Goal: Obtain resource: Download file/media

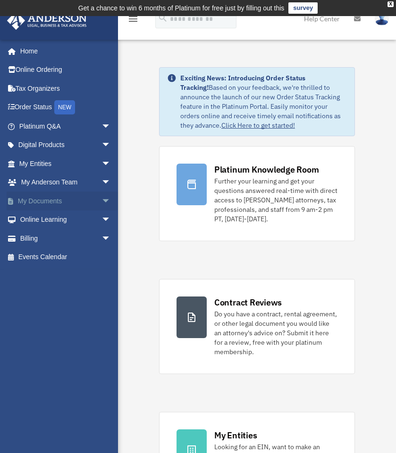
click at [102, 204] on span "arrow_drop_down" at bounding box center [111, 200] width 19 height 19
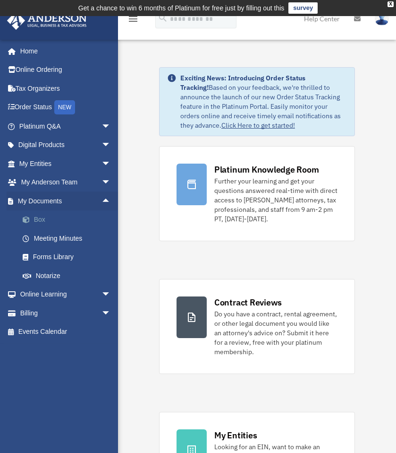
click at [47, 222] on link "Box" at bounding box center [69, 219] width 112 height 19
click at [48, 217] on link "Box" at bounding box center [69, 219] width 112 height 19
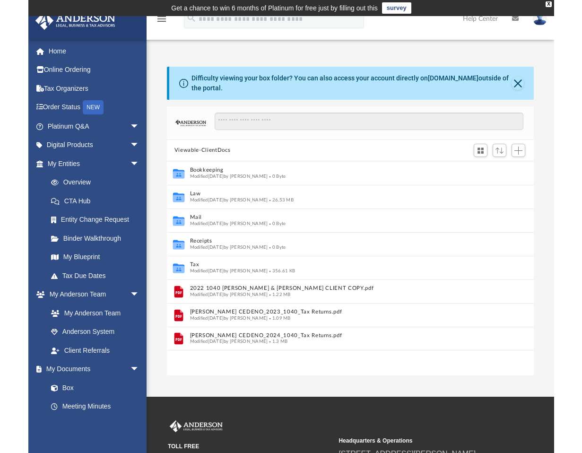
scroll to position [8, 8]
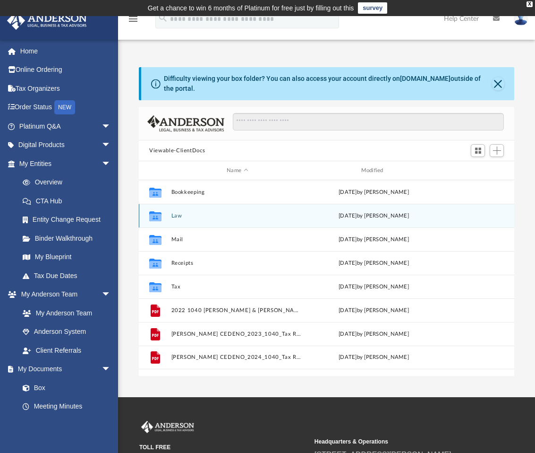
click at [162, 220] on icon "grid" at bounding box center [155, 217] width 12 height 8
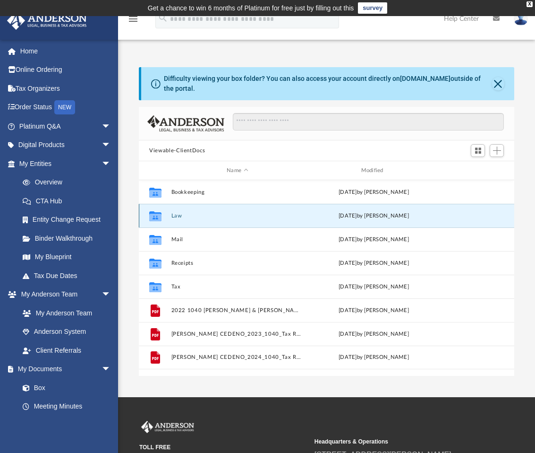
click at [153, 219] on icon "grid" at bounding box center [155, 217] width 12 height 8
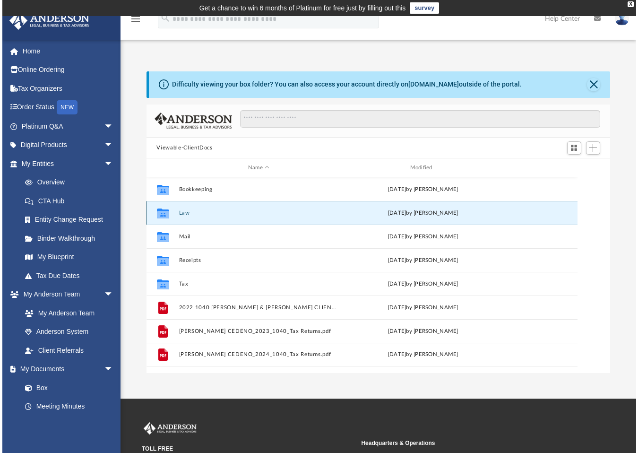
scroll to position [207, 461]
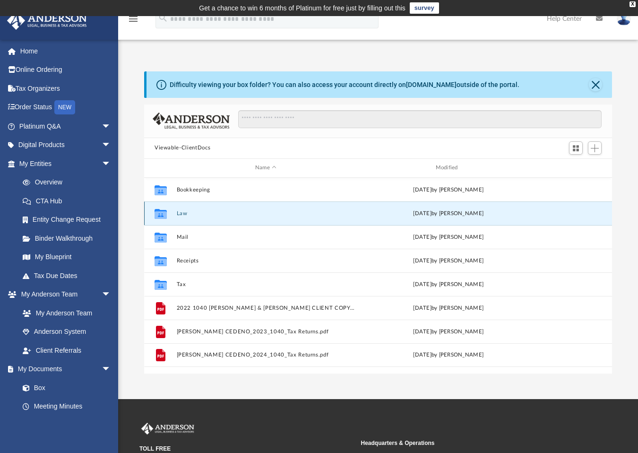
click at [214, 215] on button "Law" at bounding box center [266, 213] width 179 height 6
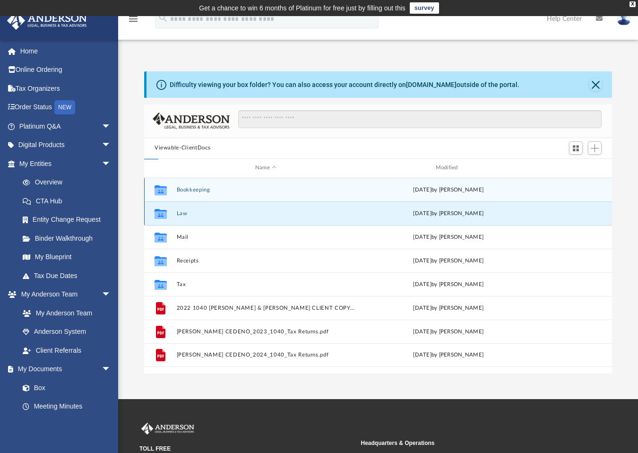
click at [214, 215] on button "Law" at bounding box center [266, 213] width 179 height 6
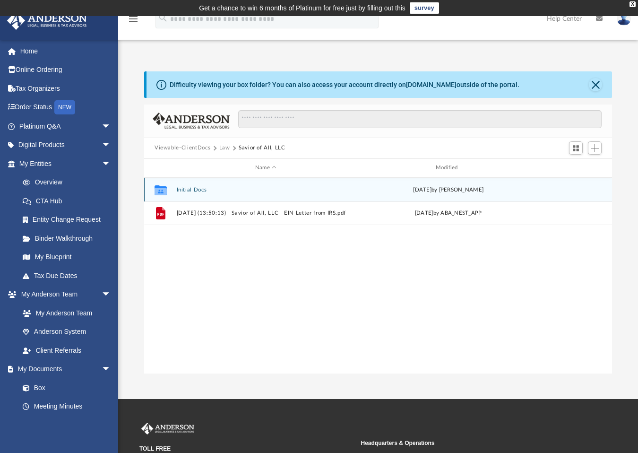
click at [168, 188] on icon "Collaborated Folder" at bounding box center [160, 189] width 15 height 15
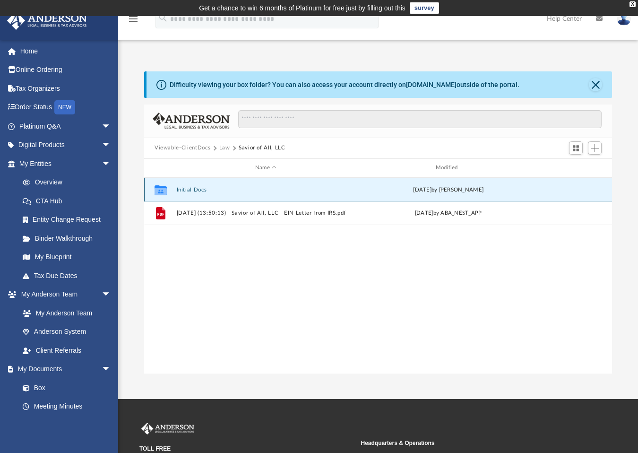
click at [163, 188] on icon "grid" at bounding box center [160, 191] width 12 height 8
click at [162, 189] on icon "grid" at bounding box center [160, 190] width 12 height 10
click at [217, 188] on button "Initial Docs" at bounding box center [266, 189] width 179 height 6
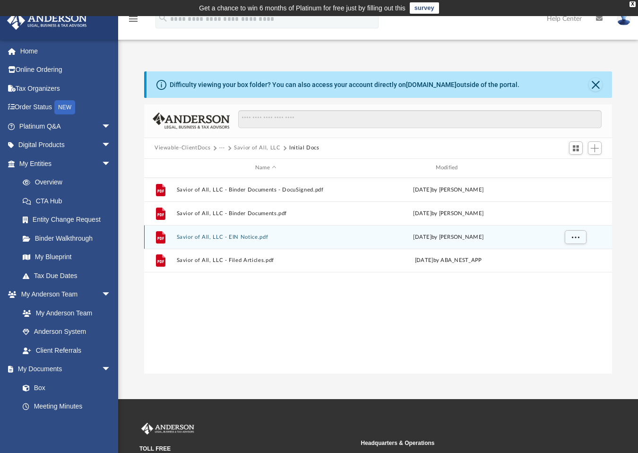
click at [163, 239] on icon "grid" at bounding box center [160, 237] width 9 height 12
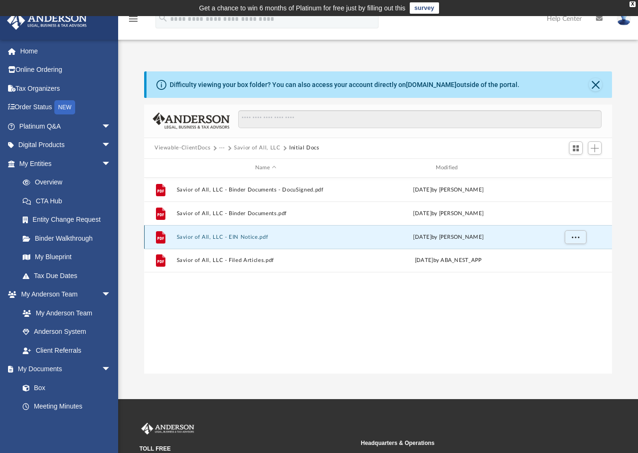
click at [162, 237] on icon "grid" at bounding box center [160, 237] width 7 height 3
click at [396, 233] on button "More options" at bounding box center [575, 237] width 22 height 14
click at [396, 271] on li "Download" at bounding box center [566, 270] width 27 height 10
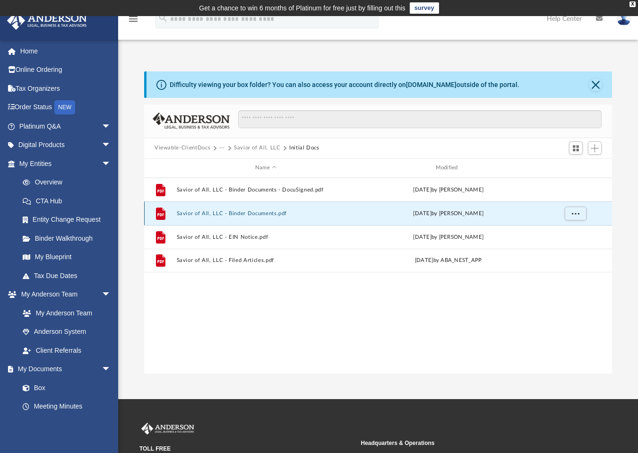
click at [259, 212] on button "Savior of All, LLC - Binder Documents.pdf" at bounding box center [266, 213] width 179 height 6
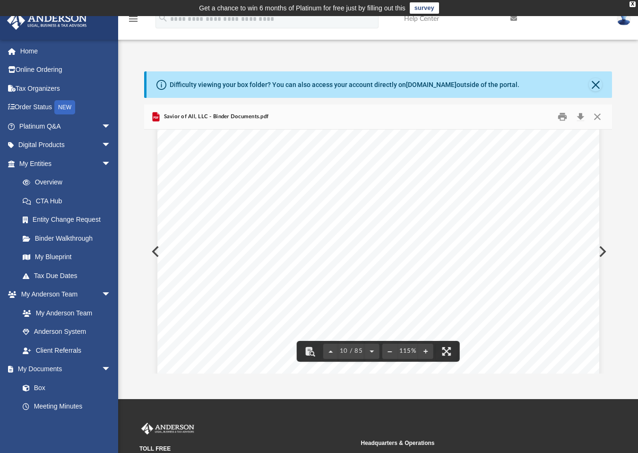
scroll to position [5510, 0]
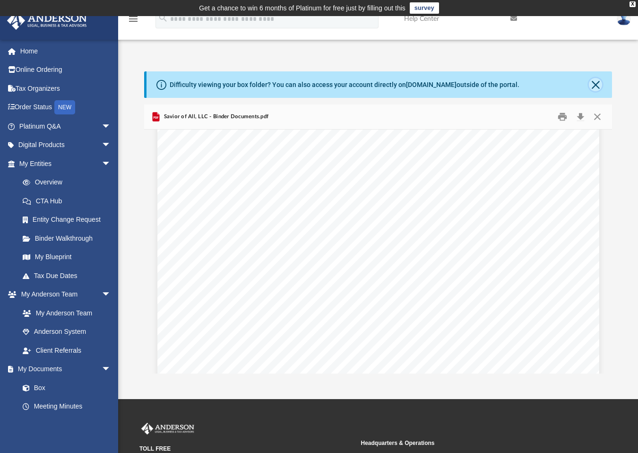
click at [396, 83] on button "Close" at bounding box center [595, 84] width 13 height 13
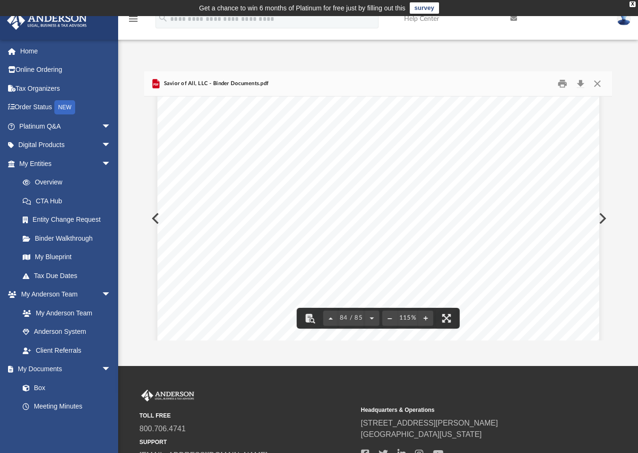
scroll to position [49032, 0]
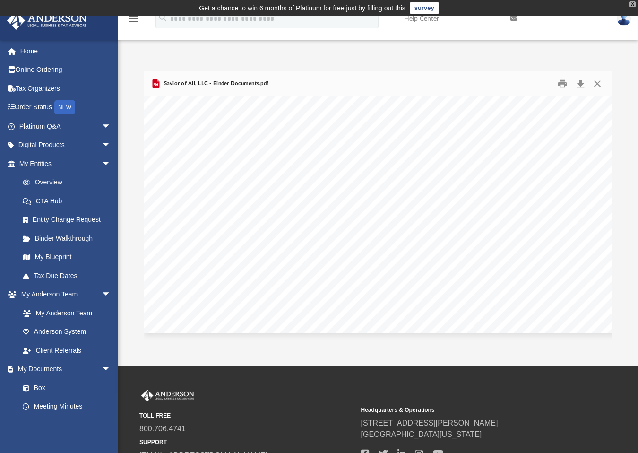
click at [396, 4] on div "X" at bounding box center [632, 4] width 6 height 6
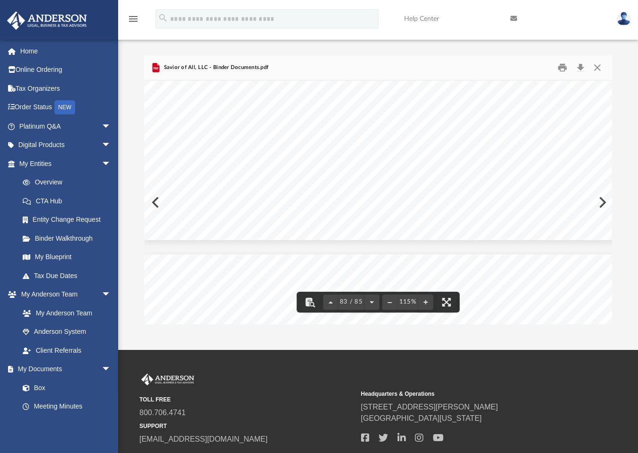
scroll to position [48191, 0]
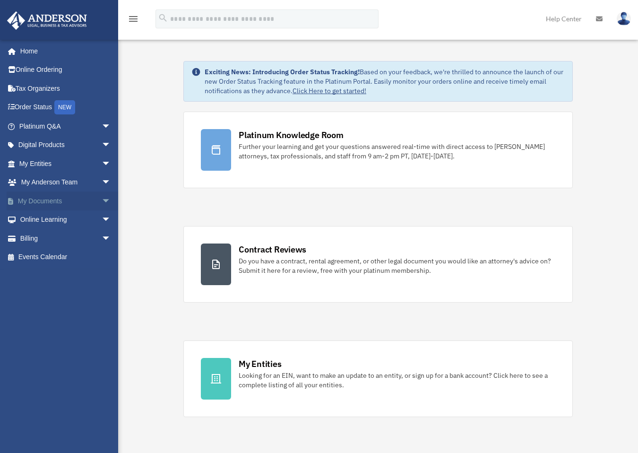
click at [102, 199] on span "arrow_drop_down" at bounding box center [111, 200] width 19 height 19
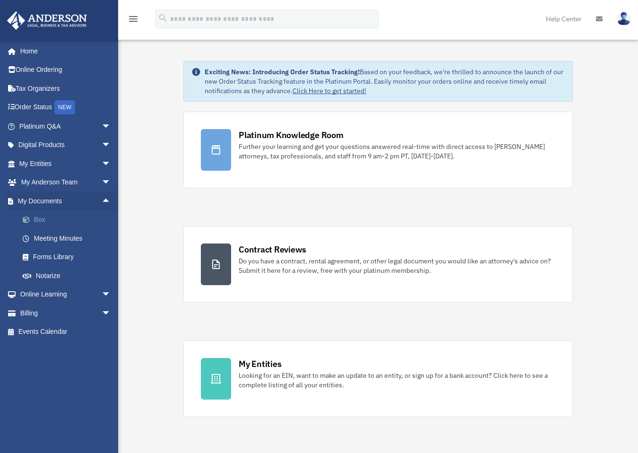
click at [36, 215] on link "Box" at bounding box center [69, 219] width 112 height 19
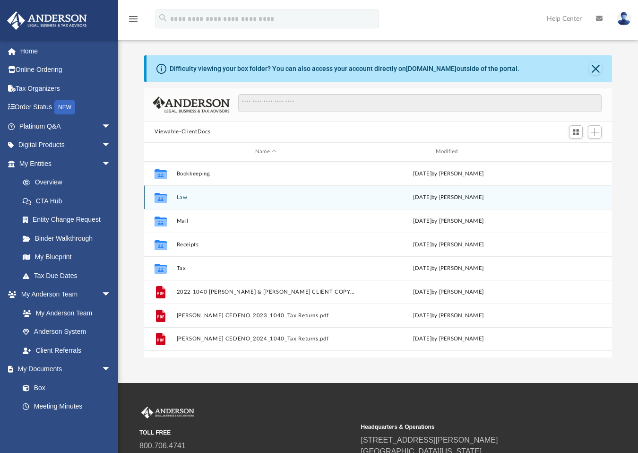
scroll to position [207, 461]
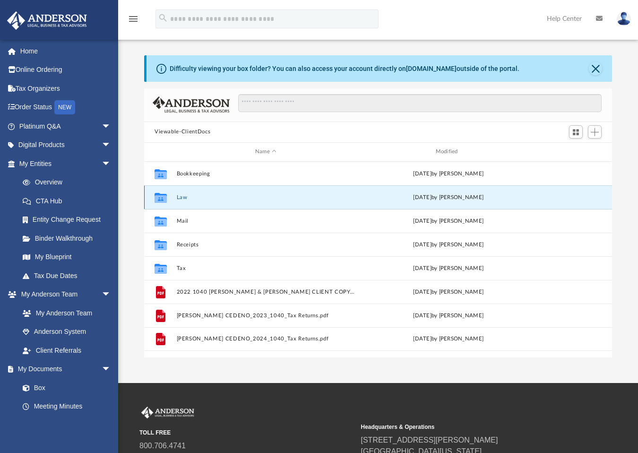
click at [205, 197] on button "Law" at bounding box center [266, 197] width 179 height 6
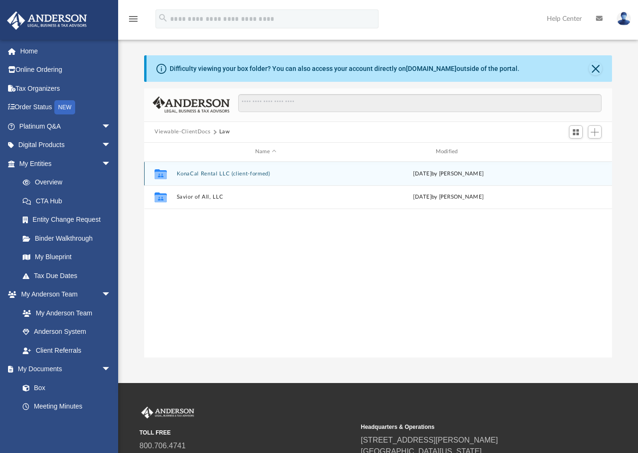
click at [216, 174] on button "KonaCal Rental LLC (client-formed)" at bounding box center [266, 173] width 179 height 6
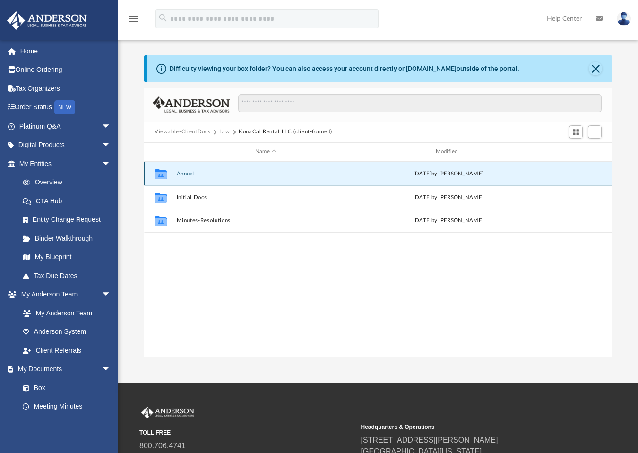
click at [213, 174] on button "Annual" at bounding box center [266, 173] width 179 height 6
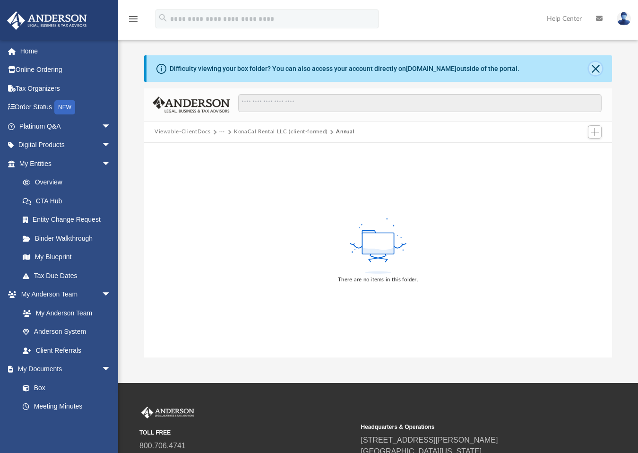
click at [597, 67] on button "Close" at bounding box center [595, 68] width 13 height 13
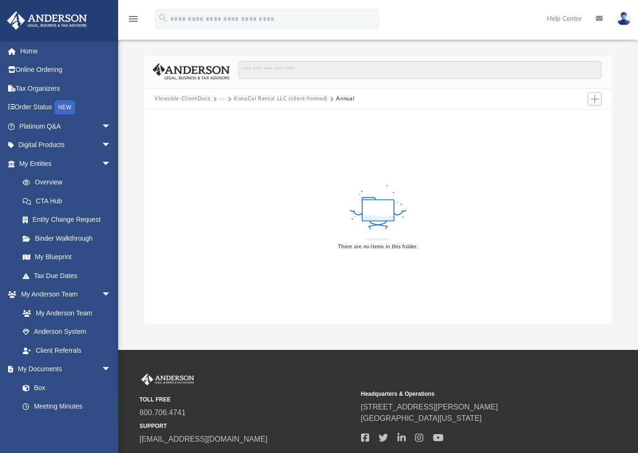
click at [182, 97] on button "Viewable-ClientDocs" at bounding box center [182, 98] width 56 height 9
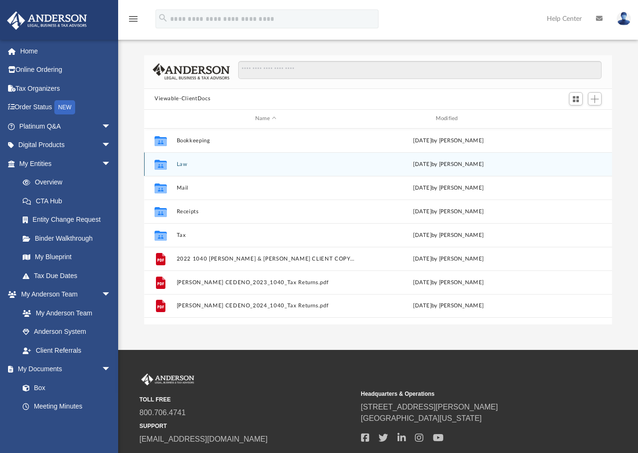
click at [186, 160] on div "Collaborated Folder Law [DATE] by [PERSON_NAME]" at bounding box center [378, 164] width 468 height 24
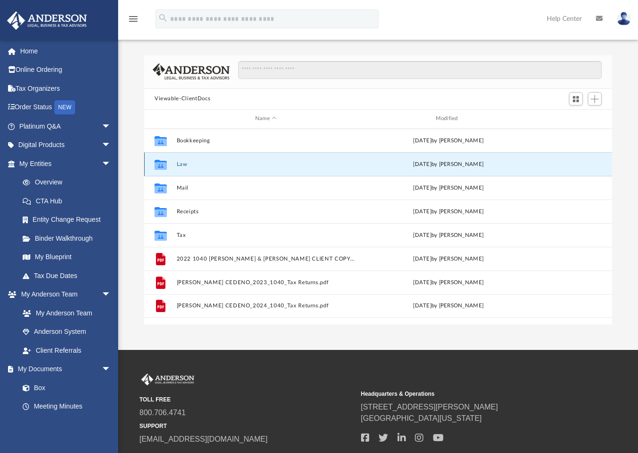
click at [185, 162] on button "Law" at bounding box center [266, 164] width 179 height 6
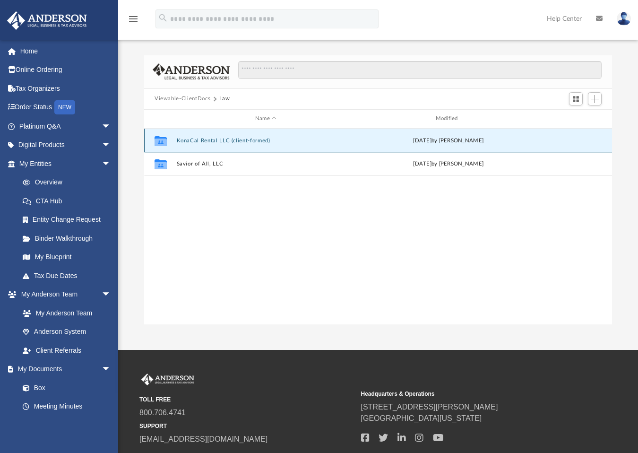
click at [193, 140] on button "KonaCal Rental LLC (client-formed)" at bounding box center [266, 140] width 179 height 6
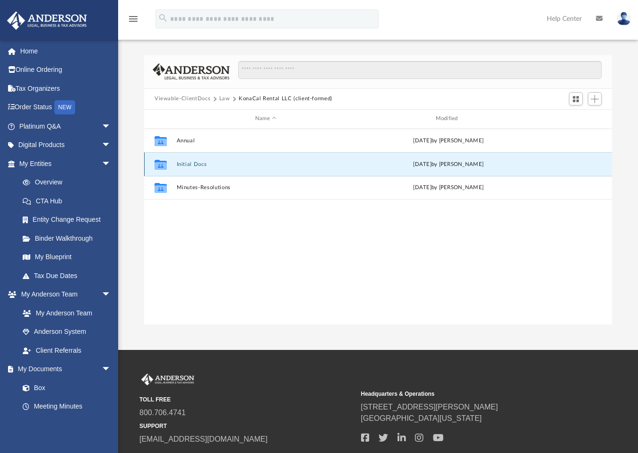
click at [192, 162] on button "Initial Docs" at bounding box center [266, 164] width 179 height 6
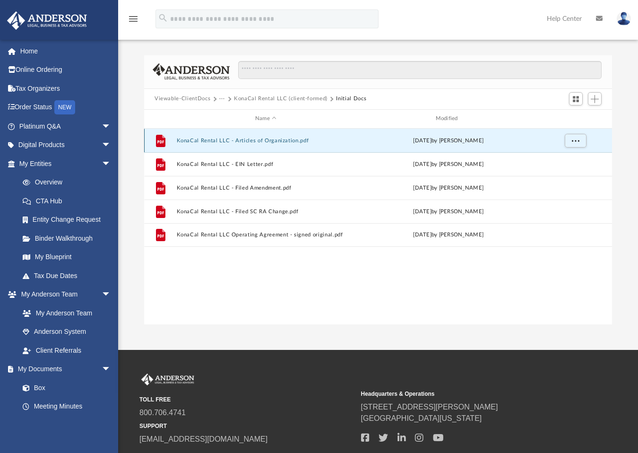
click at [206, 137] on button "KonaCal Rental LLC - Articles of Organization.pdf" at bounding box center [266, 140] width 179 height 6
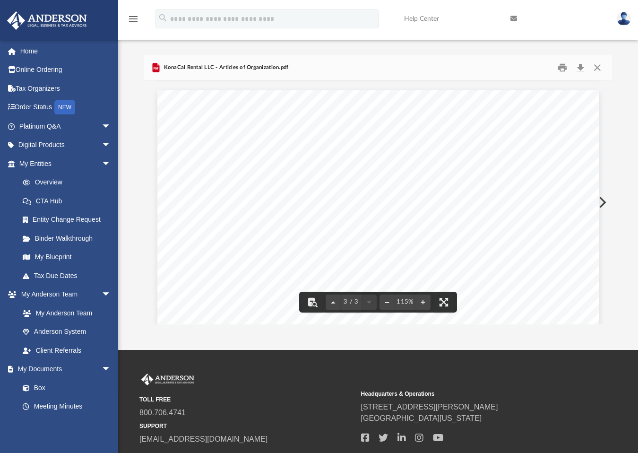
scroll to position [895, 0]
click at [599, 67] on button "Close" at bounding box center [597, 67] width 17 height 15
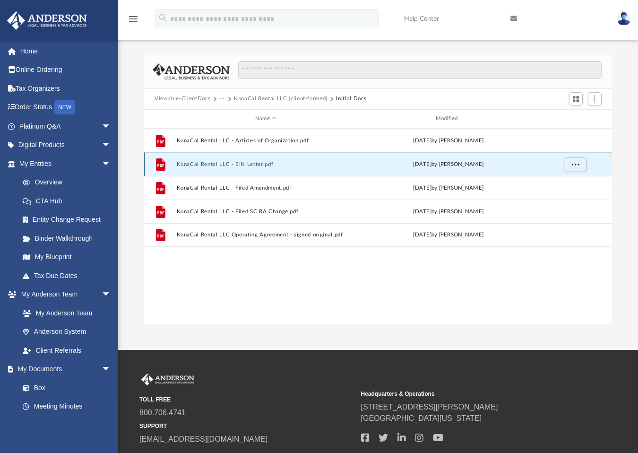
click at [198, 166] on button "KonaCal Rental LLC - EIN Letter.pdf" at bounding box center [266, 164] width 179 height 6
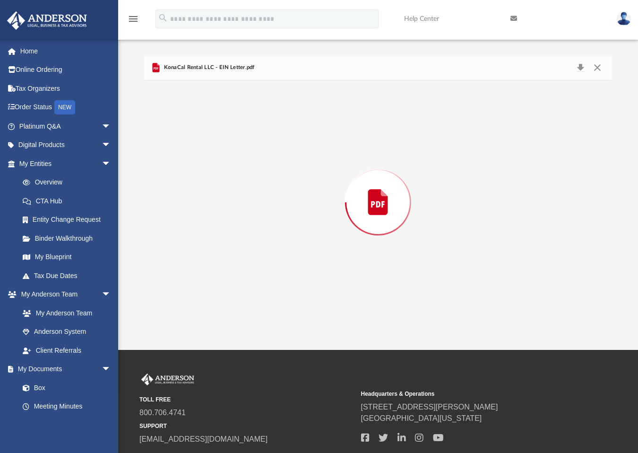
click at [198, 166] on div "Preview" at bounding box center [378, 202] width 468 height 244
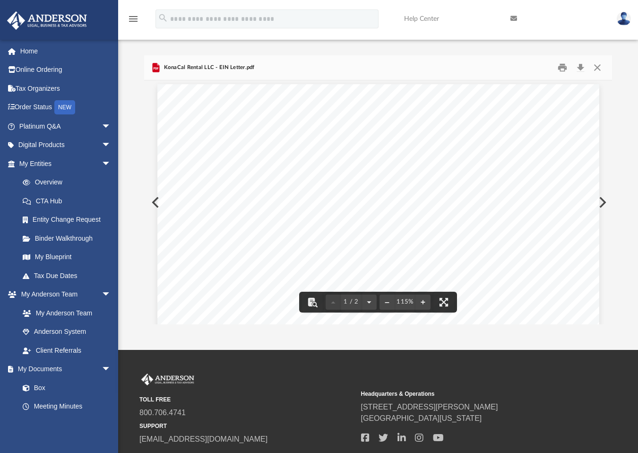
scroll to position [0, 0]
click at [598, 68] on button "Close" at bounding box center [597, 67] width 17 height 15
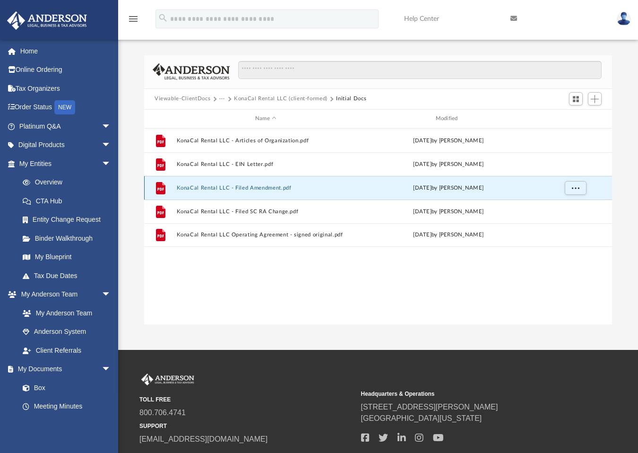
click at [220, 188] on button "KonaCal Rental LLC - Filed Amendment.pdf" at bounding box center [266, 187] width 179 height 6
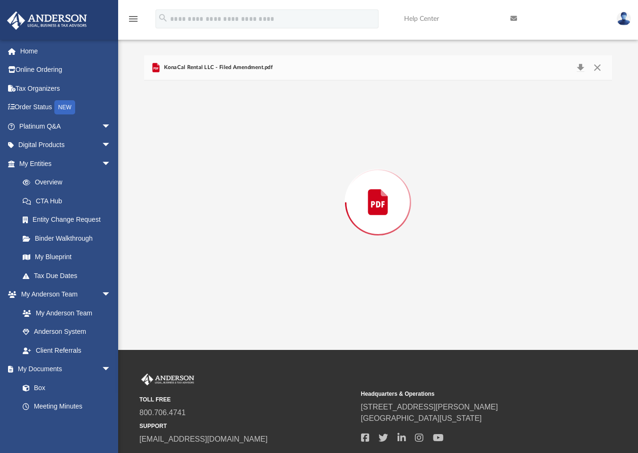
click at [220, 188] on div "Preview" at bounding box center [378, 202] width 468 height 244
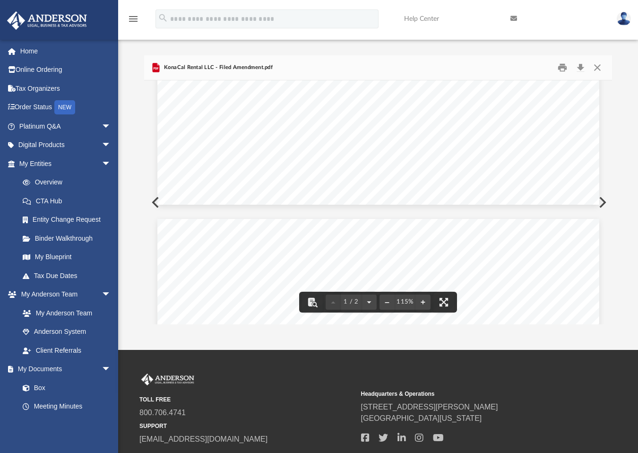
scroll to position [411, 0]
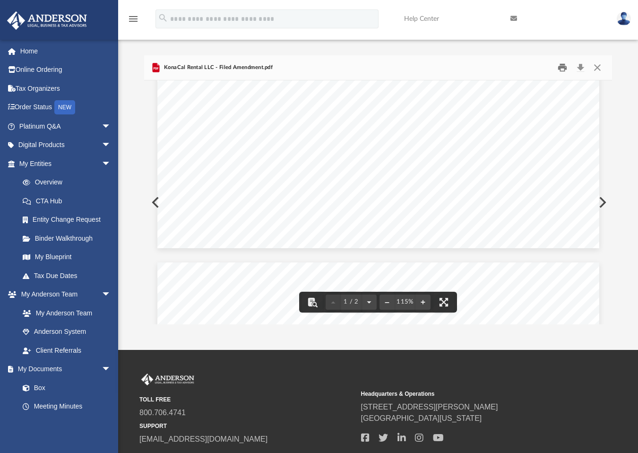
click at [559, 67] on button "Print" at bounding box center [562, 67] width 19 height 15
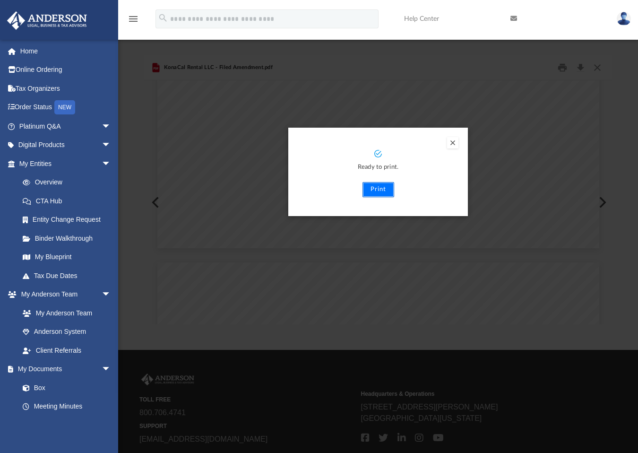
click at [376, 187] on button "Print" at bounding box center [378, 189] width 32 height 15
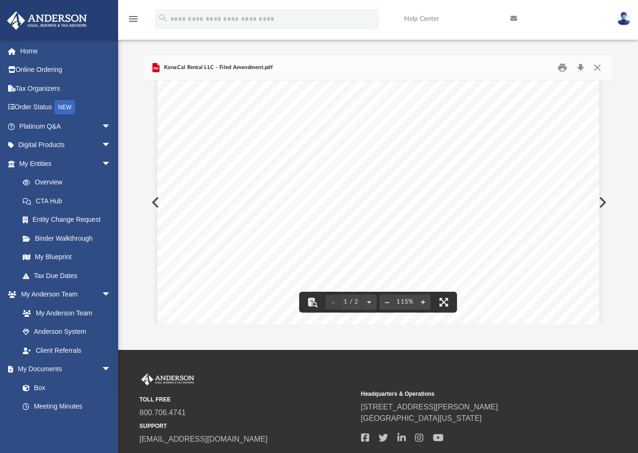
scroll to position [16, 0]
click at [597, 66] on button "Close" at bounding box center [597, 67] width 17 height 15
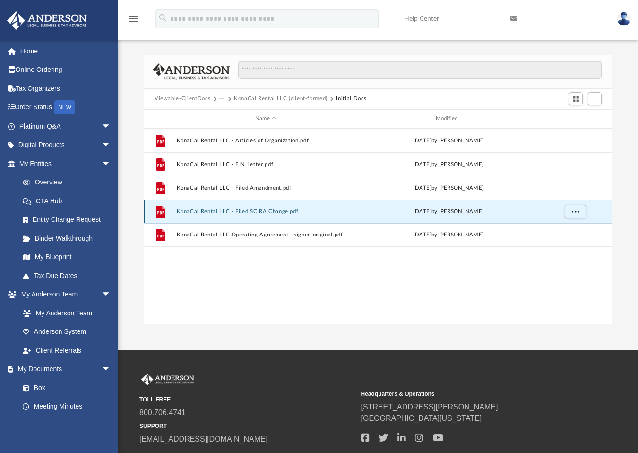
click at [233, 211] on button "KonaCal Rental LLC - Filed SC RA Change.pdf" at bounding box center [266, 211] width 179 height 6
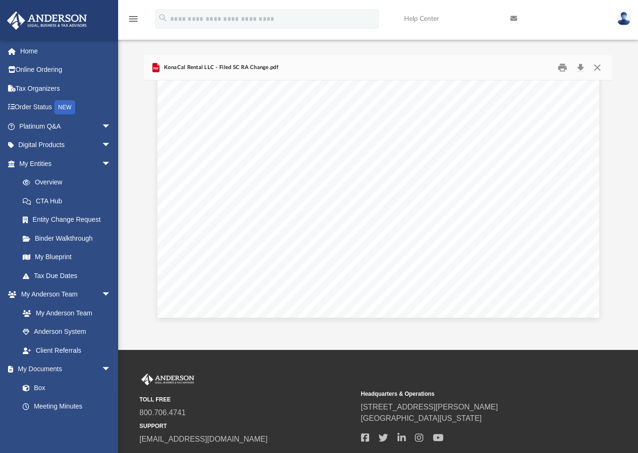
scroll to position [927, 0]
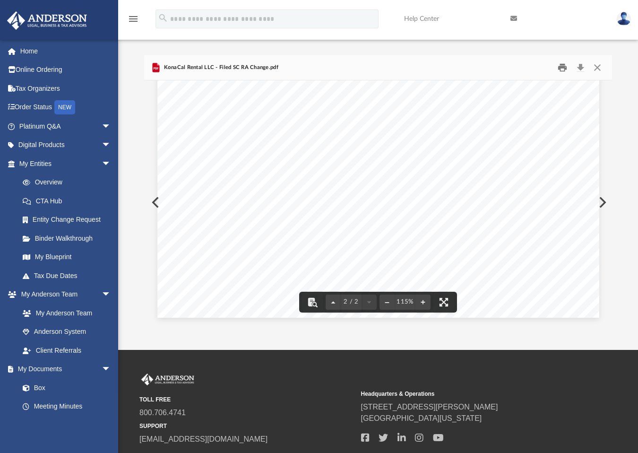
click at [558, 70] on button "Print" at bounding box center [562, 67] width 19 height 15
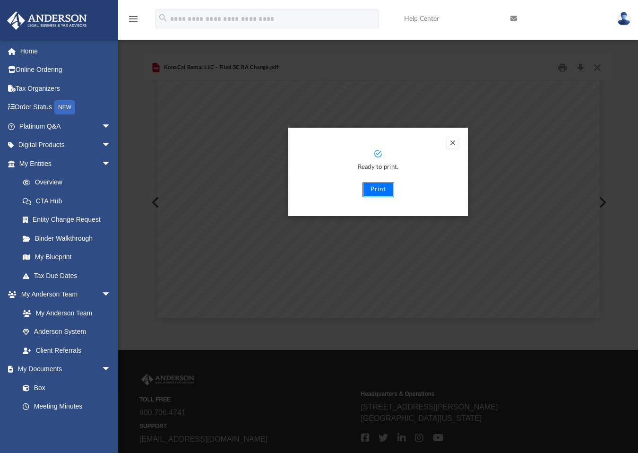
click at [378, 182] on button "Print" at bounding box center [378, 189] width 32 height 15
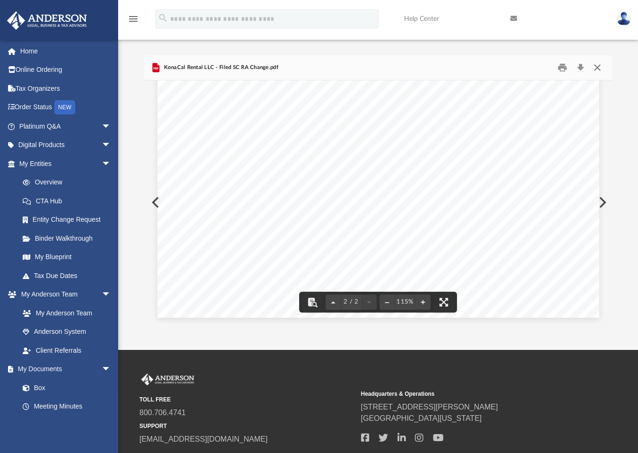
click at [599, 68] on button "Close" at bounding box center [597, 67] width 17 height 15
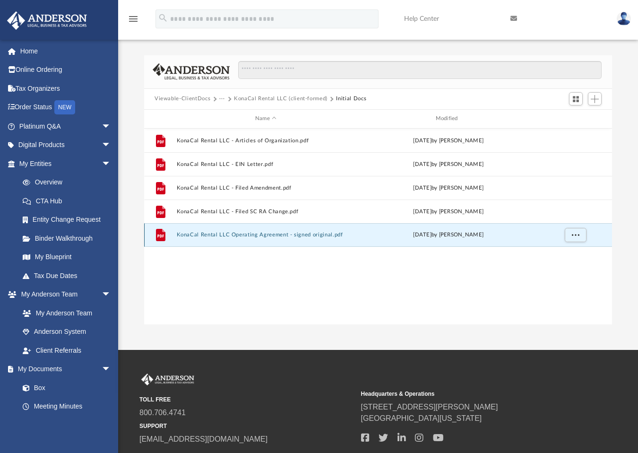
click at [256, 235] on button "KonaCal Rental LLC Operating Agreement - signed original.pdf" at bounding box center [266, 234] width 179 height 6
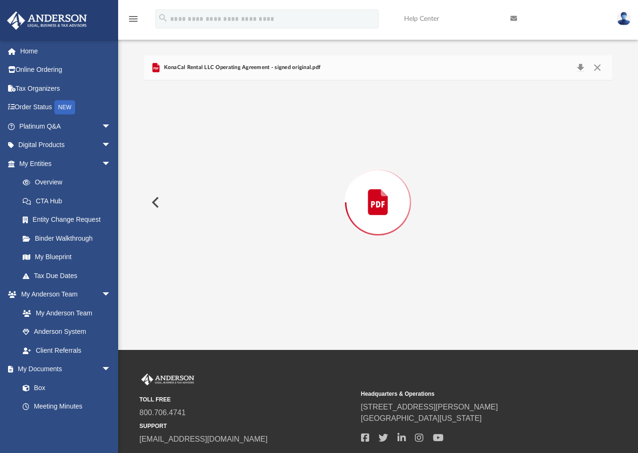
click at [256, 235] on div "Preview" at bounding box center [378, 202] width 468 height 244
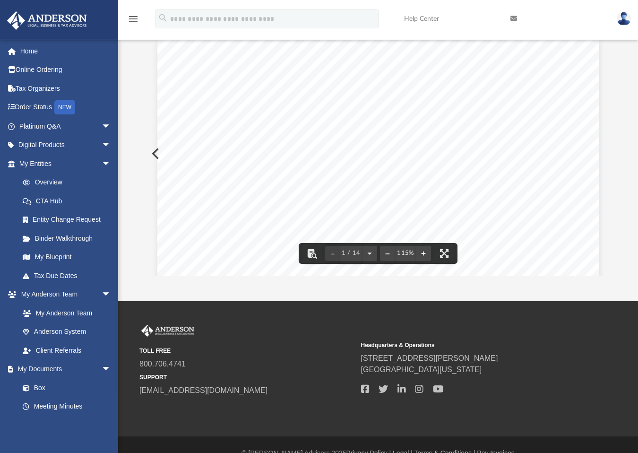
scroll to position [0, 0]
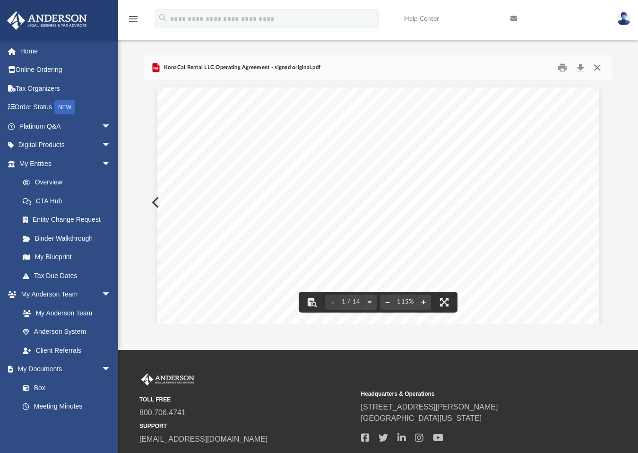
click at [598, 68] on button "Close" at bounding box center [597, 67] width 17 height 15
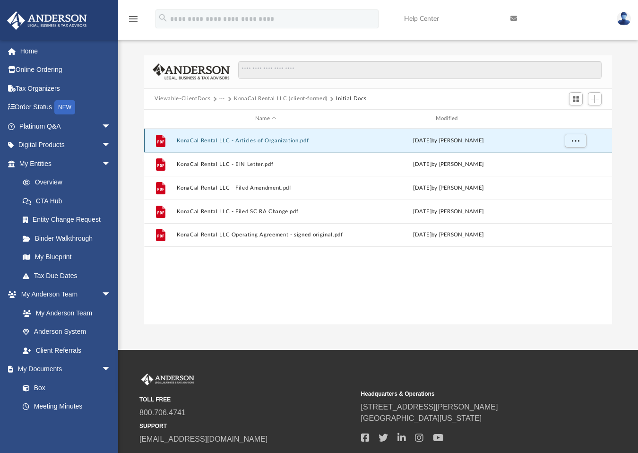
click at [235, 142] on button "KonaCal Rental LLC - Articles of Organization.pdf" at bounding box center [266, 140] width 179 height 6
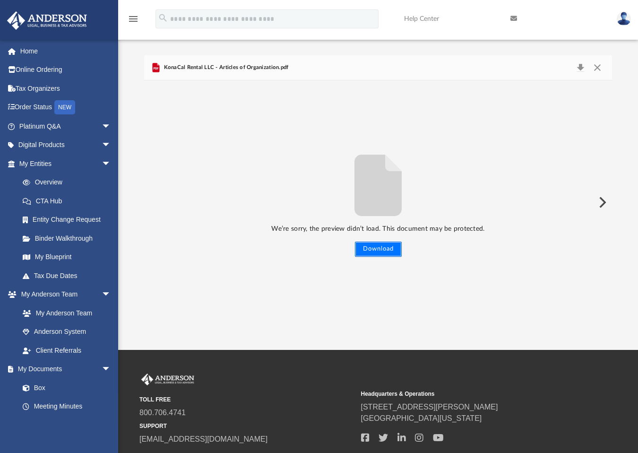
click at [379, 250] on button "Download" at bounding box center [378, 248] width 47 height 15
click at [601, 67] on button "Close" at bounding box center [597, 67] width 17 height 13
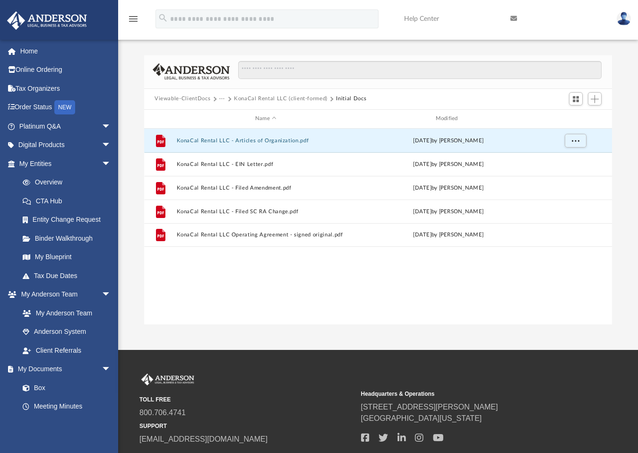
click at [204, 98] on button "Viewable-ClientDocs" at bounding box center [182, 98] width 56 height 9
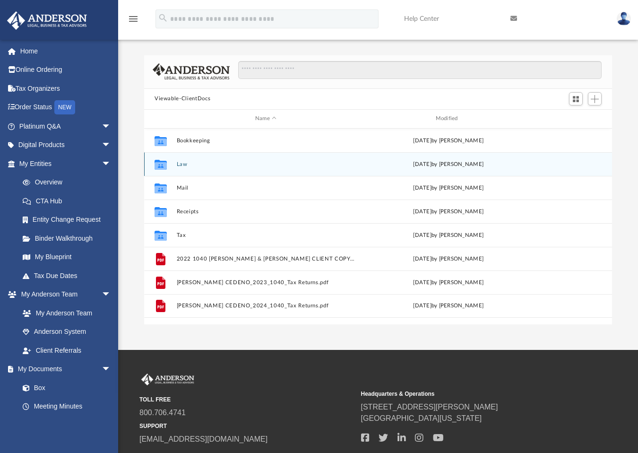
click at [192, 168] on div "Collaborated Folder Law [DATE] by [PERSON_NAME]" at bounding box center [378, 164] width 468 height 24
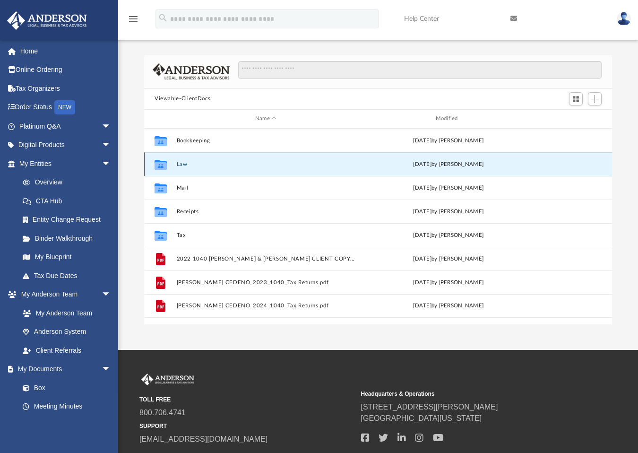
click at [192, 168] on div "Collaborated Folder Law [DATE] by [PERSON_NAME]" at bounding box center [378, 164] width 468 height 24
click at [188, 166] on button "Law" at bounding box center [266, 164] width 179 height 6
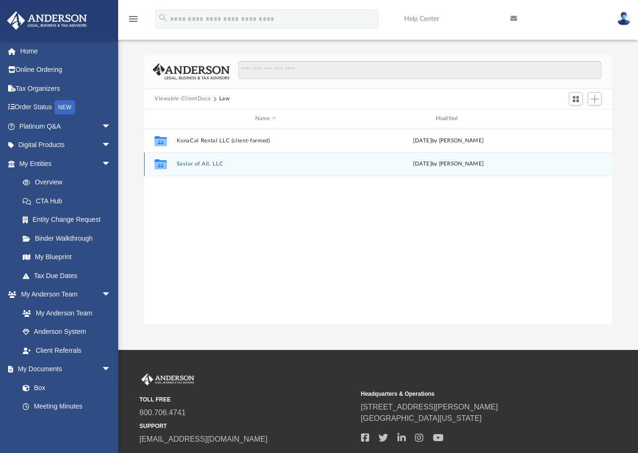
click at [166, 165] on icon "grid" at bounding box center [160, 166] width 12 height 8
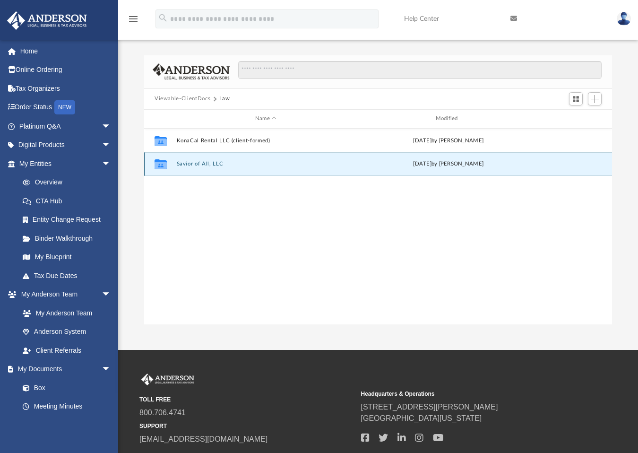
click at [166, 165] on icon "grid" at bounding box center [160, 166] width 12 height 8
click at [155, 165] on icon "grid" at bounding box center [160, 166] width 12 height 8
click at [154, 165] on icon "Collaborated Folder" at bounding box center [160, 163] width 15 height 15
click at [160, 165] on icon "grid" at bounding box center [160, 164] width 12 height 10
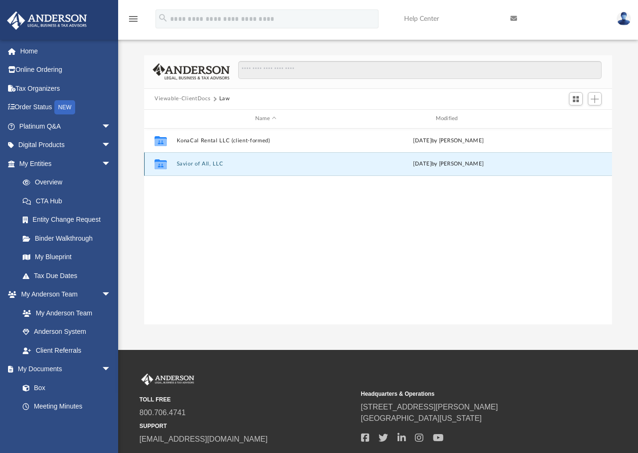
click at [177, 166] on button "Savior of All, LLC" at bounding box center [266, 164] width 179 height 6
